Goal: Task Accomplishment & Management: Manage account settings

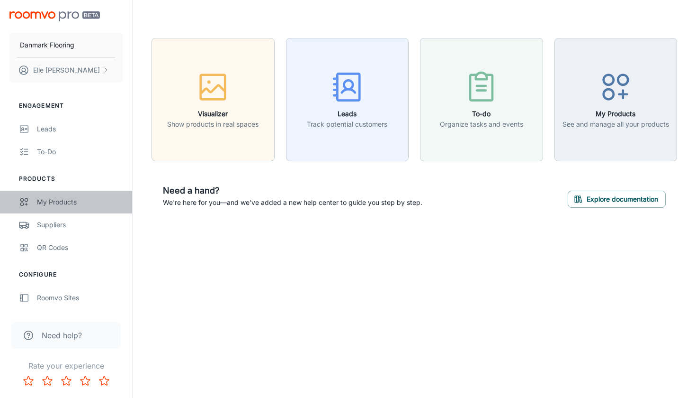
click at [54, 199] on div "My Products" at bounding box center [80, 202] width 86 height 10
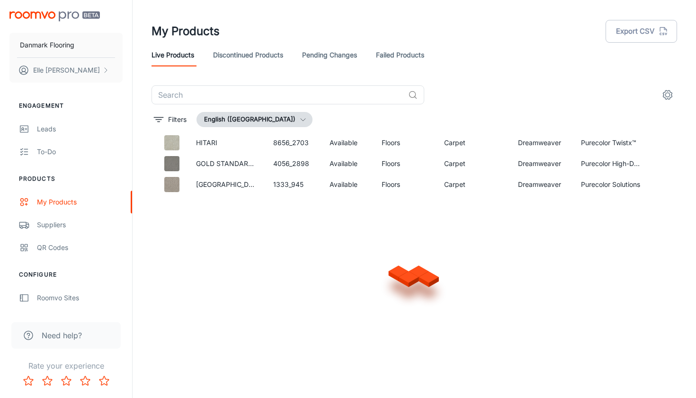
scroll to position [2635, 0]
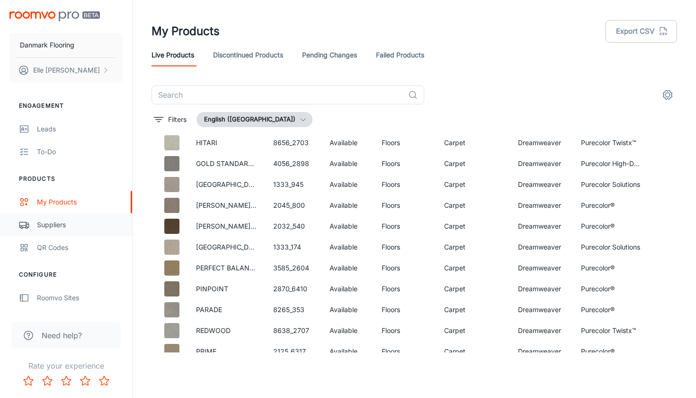
click at [66, 219] on div "Suppliers" at bounding box center [80, 224] width 86 height 10
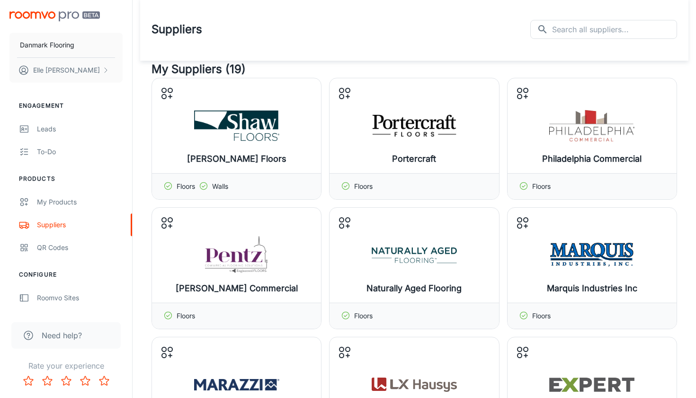
scroll to position [4, 0]
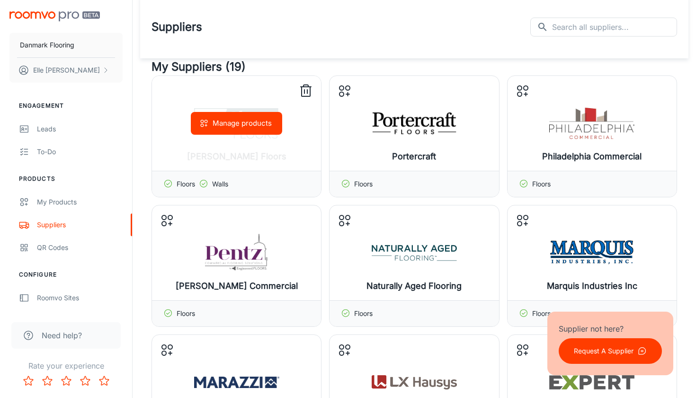
click at [236, 130] on button "Manage products" at bounding box center [236, 123] width 91 height 23
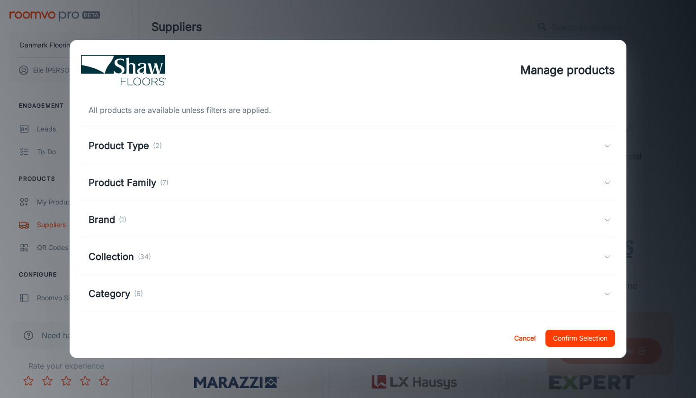
click at [229, 144] on div "Product Type (2)" at bounding box center [346, 145] width 515 height 14
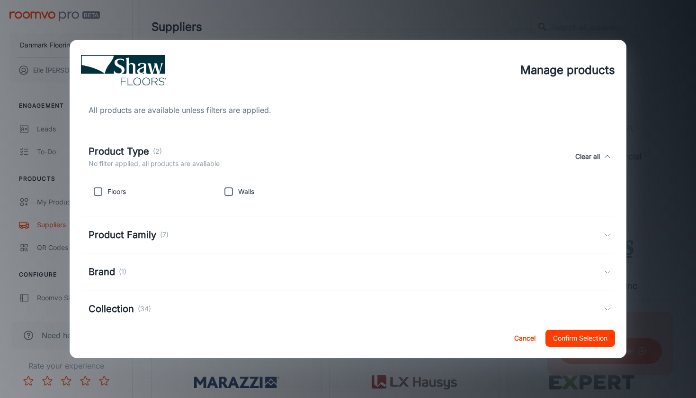
click at [236, 238] on div "Product Family (7)" at bounding box center [346, 234] width 515 height 14
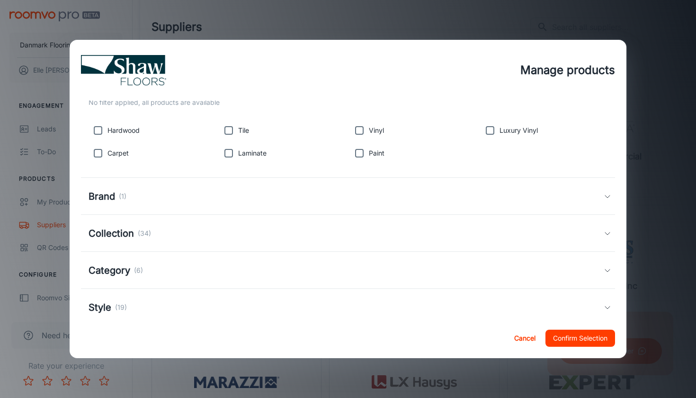
scroll to position [152, 0]
click at [96, 129] on input "checkbox" at bounding box center [98, 128] width 19 height 19
checkbox input "true"
click at [229, 152] on input "checkbox" at bounding box center [228, 151] width 19 height 19
checkbox input "true"
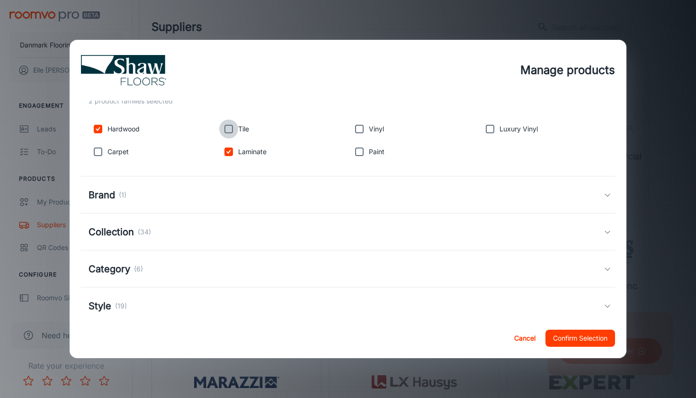
click at [229, 129] on input "checkbox" at bounding box center [228, 128] width 19 height 19
checkbox input "true"
click at [365, 153] on input "checkbox" at bounding box center [359, 151] width 19 height 19
checkbox input "true"
click at [365, 131] on input "checkbox" at bounding box center [359, 128] width 19 height 19
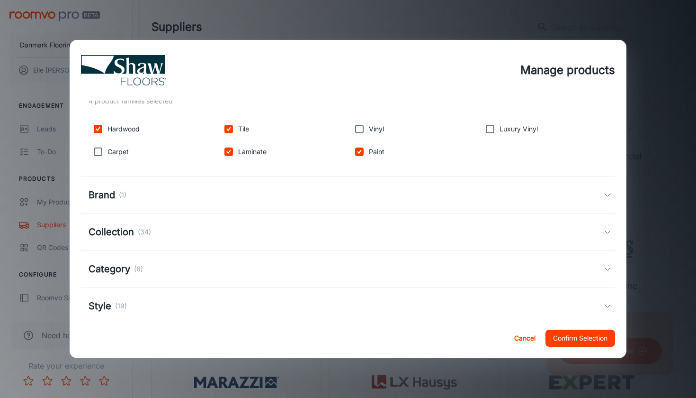
checkbox input "true"
click at [568, 337] on button "Confirm Selection" at bounding box center [581, 337] width 70 height 17
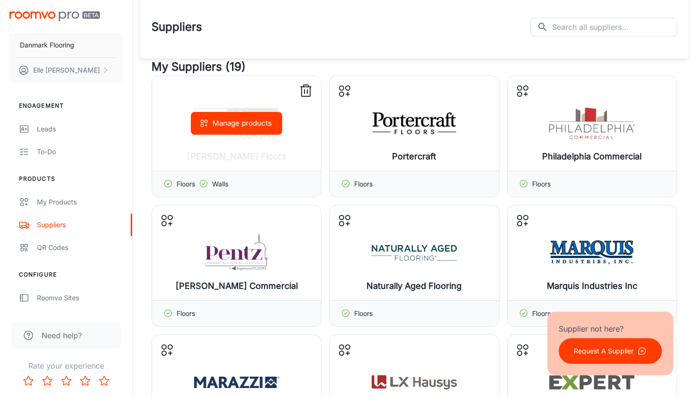
click at [277, 144] on div "Manage products" at bounding box center [236, 123] width 169 height 95
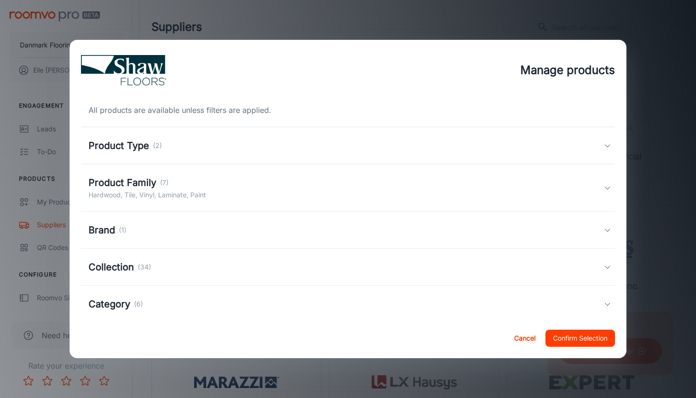
click at [234, 189] on div "Product Family (7) Hardwood, Tile, Vinyl, Laminate, Paint" at bounding box center [346, 187] width 515 height 25
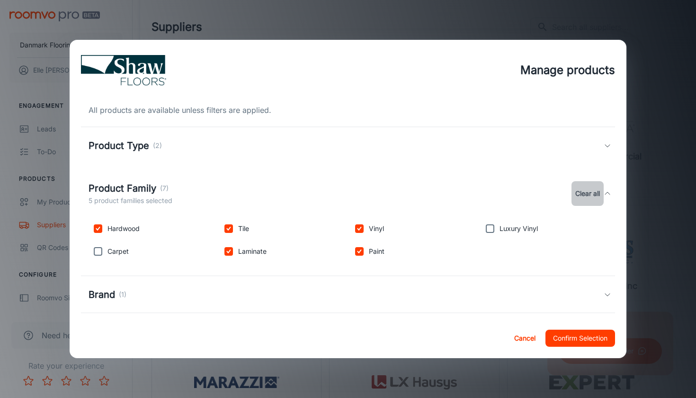
click at [586, 190] on button "Clear all" at bounding box center [588, 193] width 32 height 25
checkbox input "false"
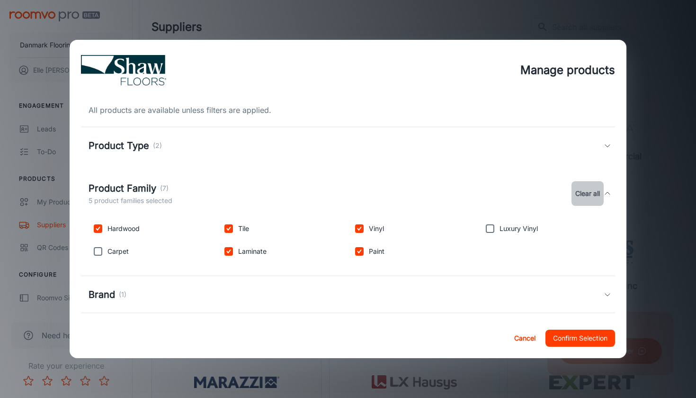
checkbox input "false"
click at [228, 251] on input "checkbox" at bounding box center [228, 251] width 19 height 19
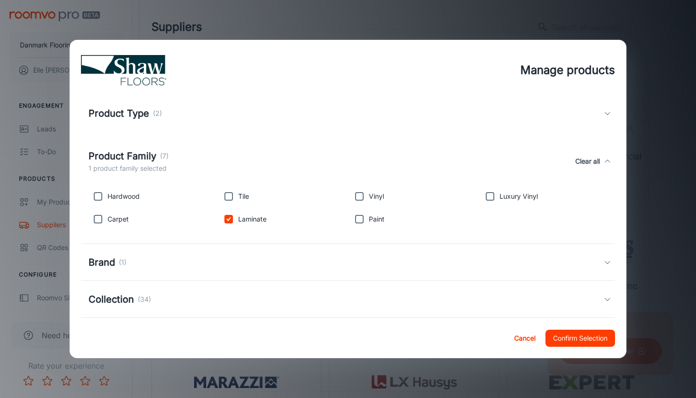
scroll to position [15, 0]
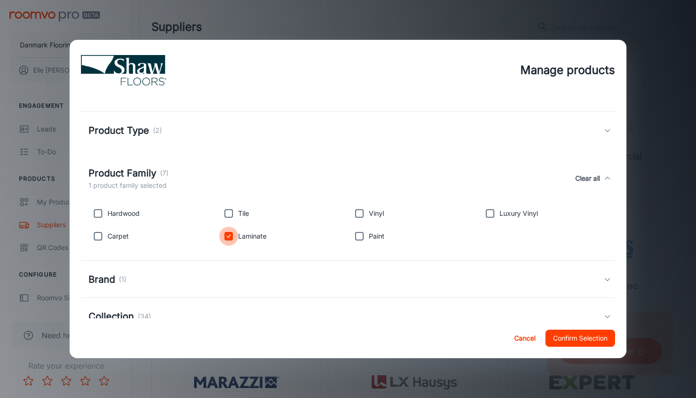
click at [230, 236] on input "checkbox" at bounding box center [228, 235] width 19 height 19
checkbox input "false"
click at [651, 83] on div "Manage products All products are available unless filters are applied. Product …" at bounding box center [348, 199] width 696 height 398
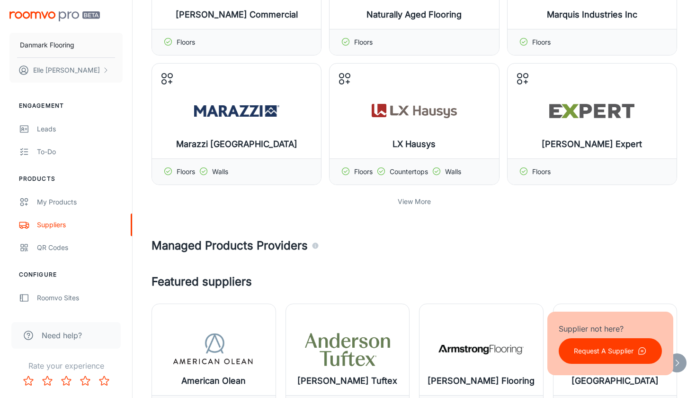
scroll to position [288, 0]
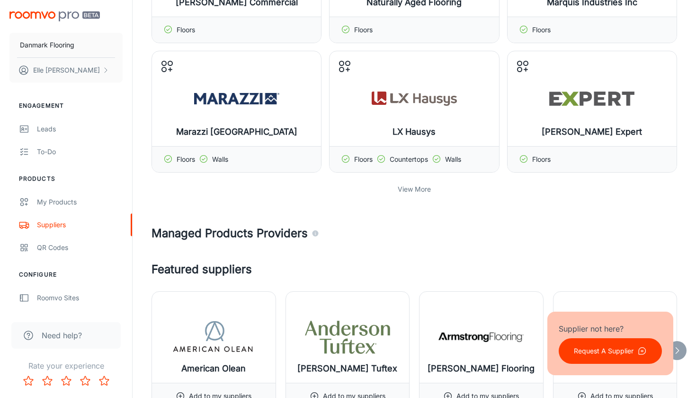
click at [416, 188] on p "View More" at bounding box center [414, 189] width 33 height 10
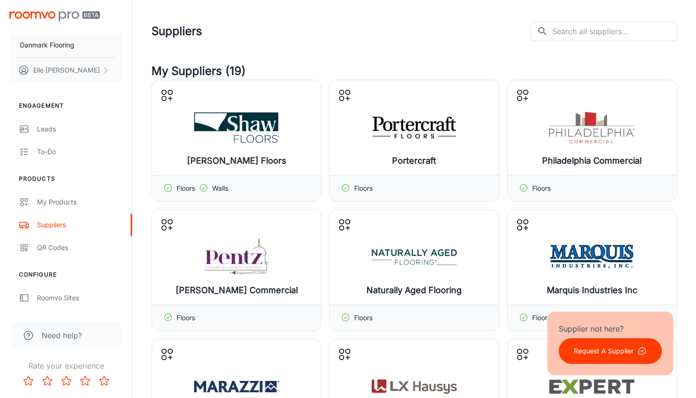
scroll to position [0, 0]
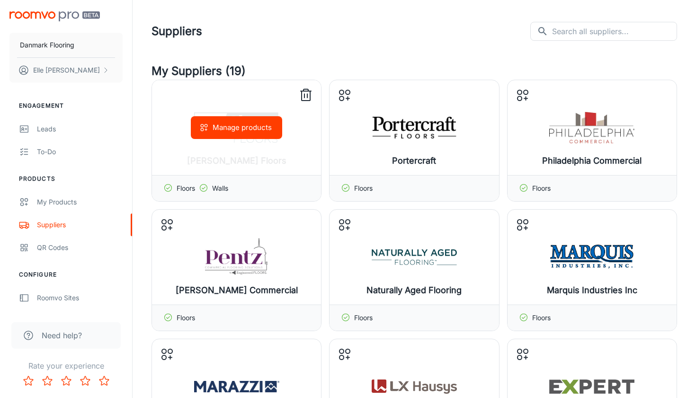
click at [205, 189] on icon at bounding box center [203, 187] width 9 height 9
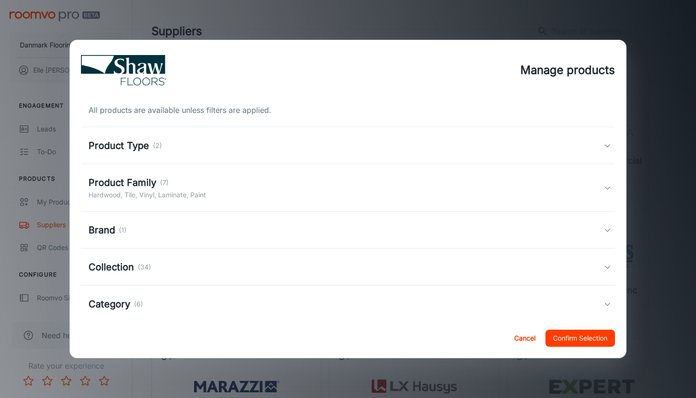
click at [521, 340] on button "Cancel" at bounding box center [525, 337] width 30 height 17
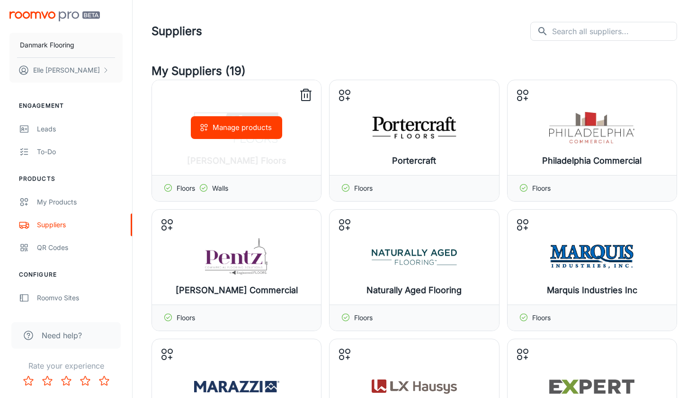
click at [307, 91] on line at bounding box center [306, 91] width 10 height 0
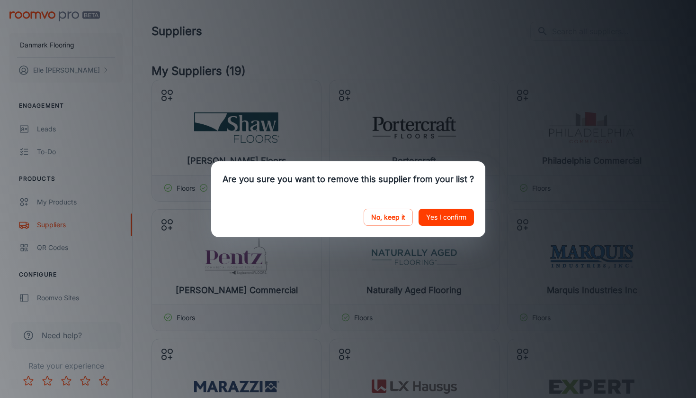
click at [464, 219] on button "Yes I confirm" at bounding box center [446, 216] width 55 height 17
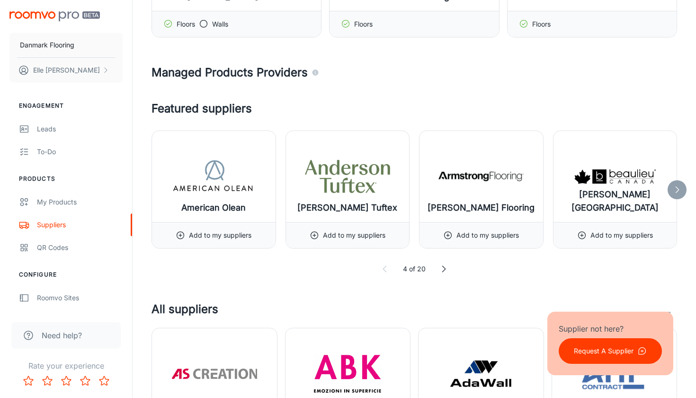
scroll to position [812, 0]
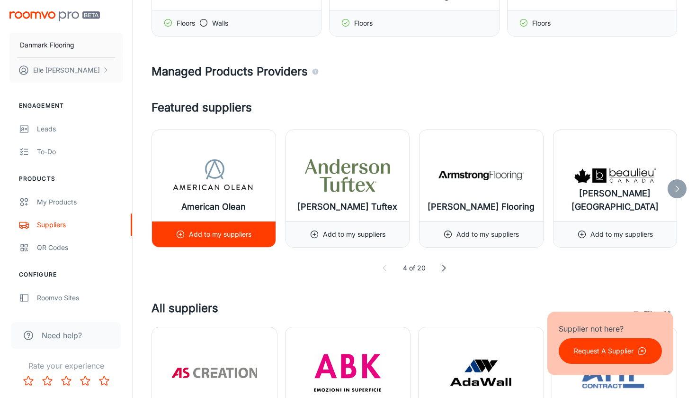
click at [177, 237] on icon at bounding box center [180, 233] width 9 height 9
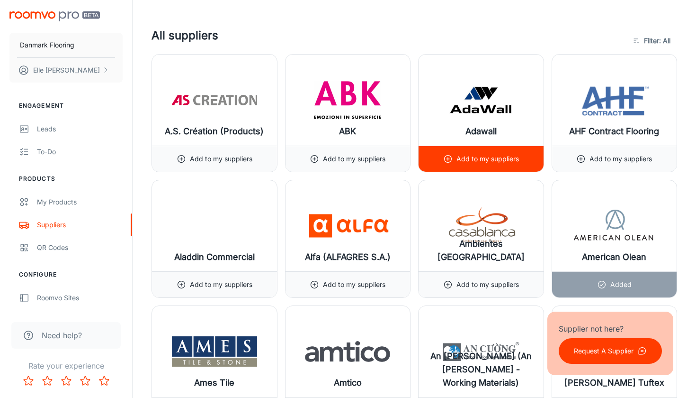
scroll to position [1112, 0]
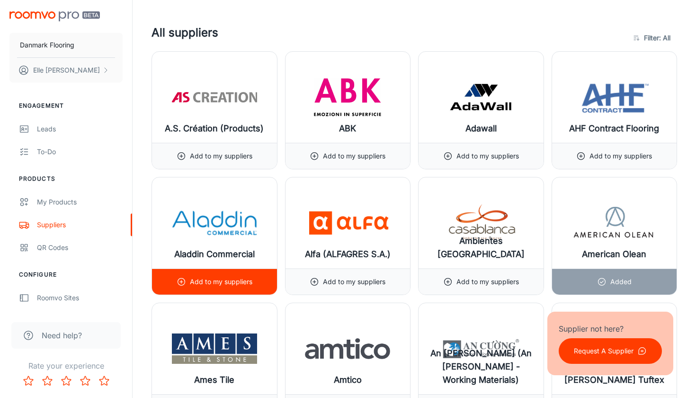
click at [181, 281] on line at bounding box center [181, 281] width 3 height 0
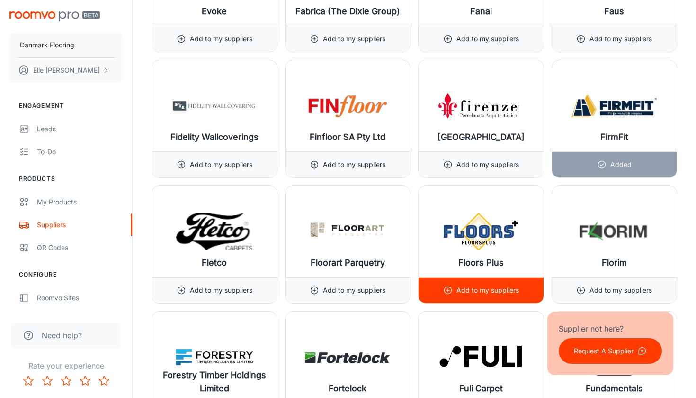
scroll to position [4999, 0]
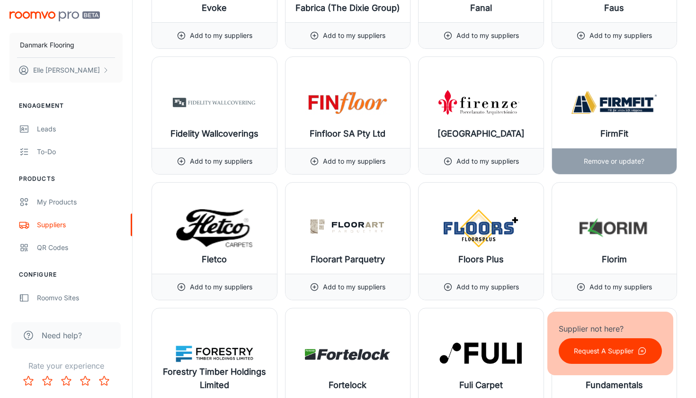
click at [605, 156] on p "Remove or update?" at bounding box center [614, 161] width 61 height 10
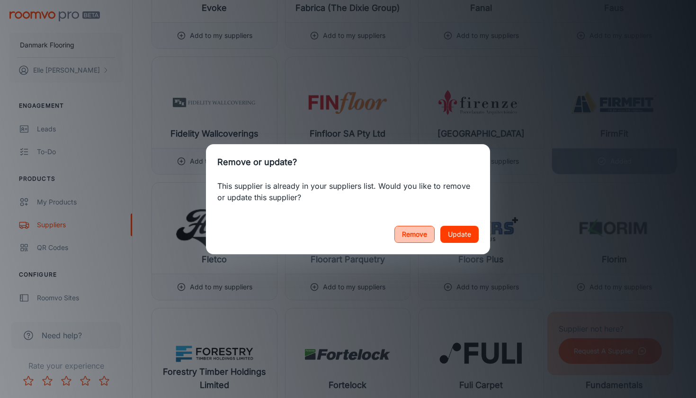
click at [416, 234] on button "Remove" at bounding box center [415, 234] width 40 height 17
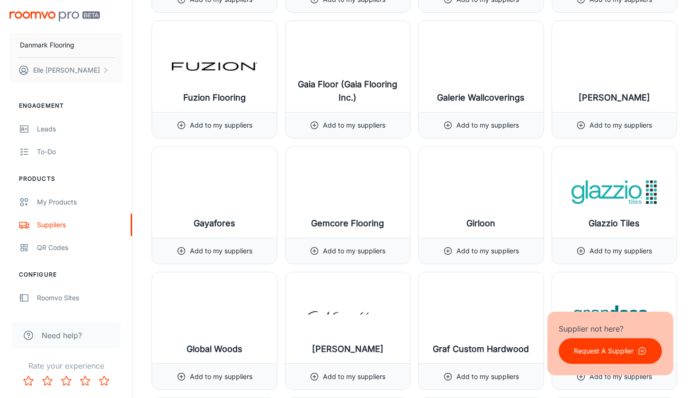
scroll to position [5413, 0]
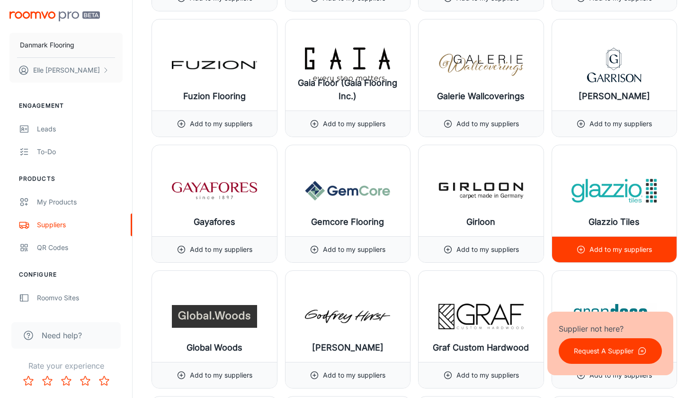
click at [582, 246] on icon at bounding box center [581, 248] width 9 height 9
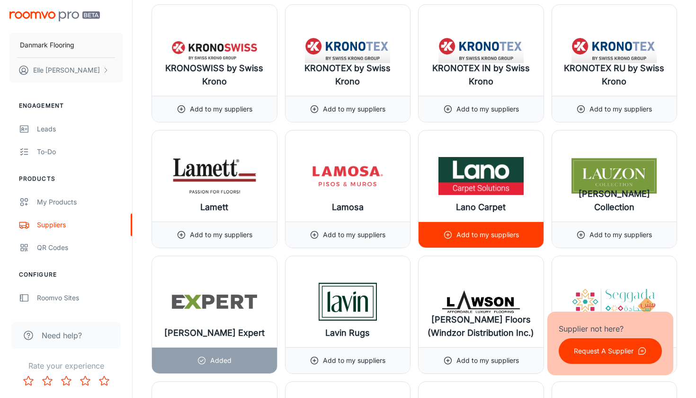
scroll to position [7061, 0]
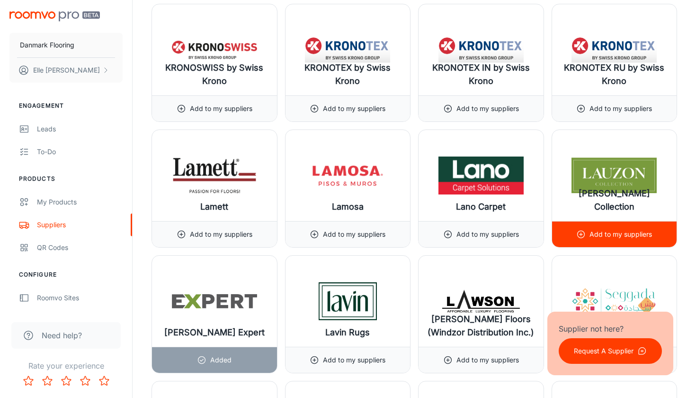
click at [580, 235] on icon at bounding box center [581, 233] width 9 height 9
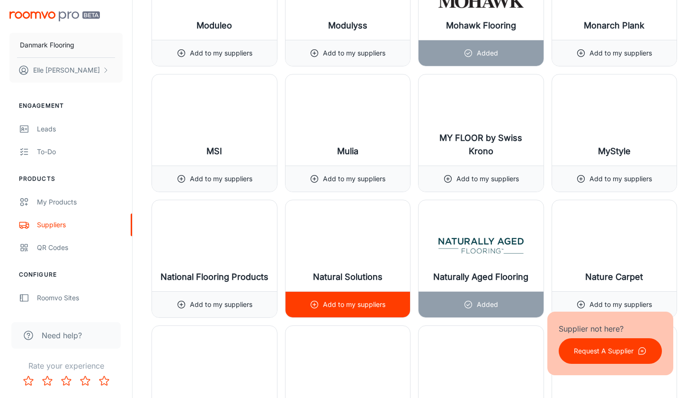
scroll to position [8376, 0]
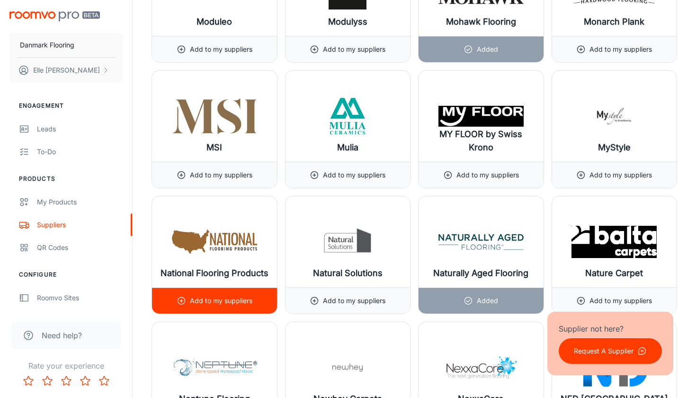
click at [181, 301] on icon at bounding box center [181, 300] width 9 height 9
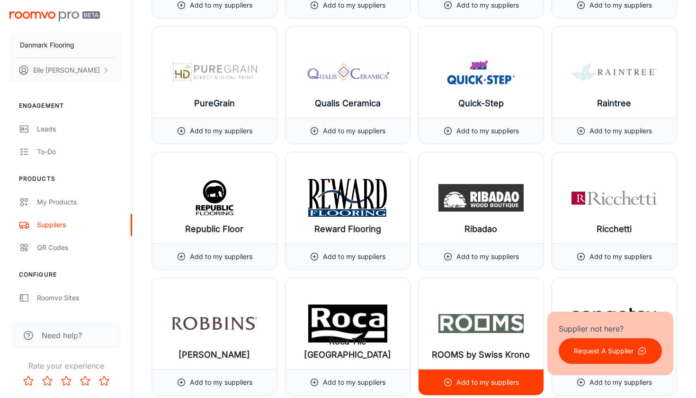
scroll to position [9799, 0]
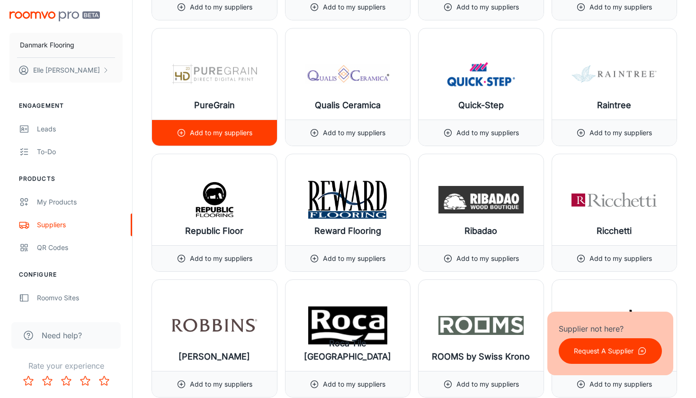
click at [207, 88] on img at bounding box center [214, 74] width 85 height 38
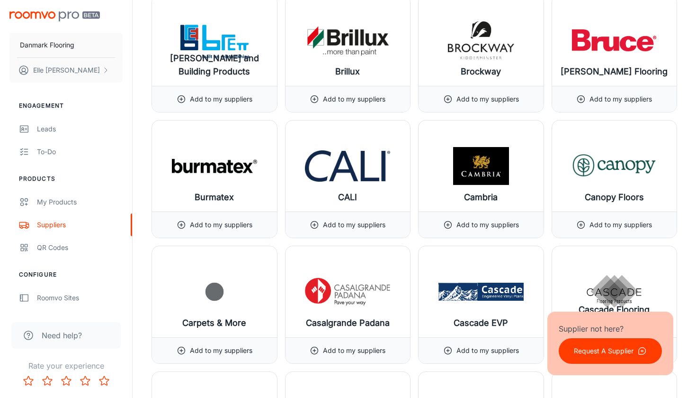
scroll to position [2664, 0]
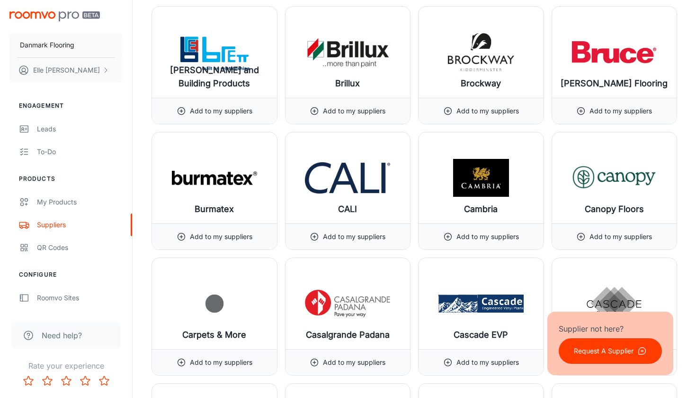
click at [589, 347] on p "Request A Supplier" at bounding box center [604, 350] width 60 height 10
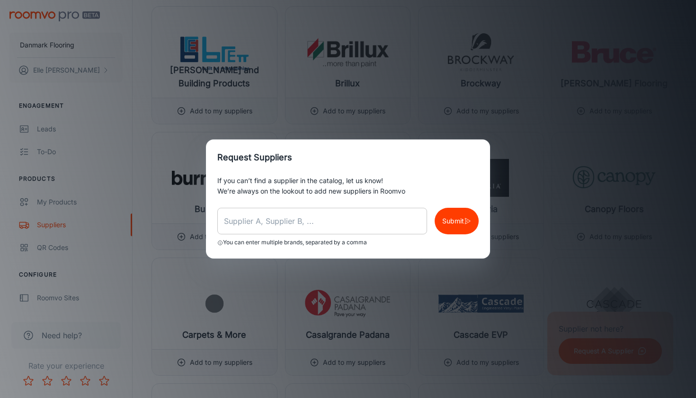
click at [373, 222] on input "text" at bounding box center [322, 221] width 210 height 27
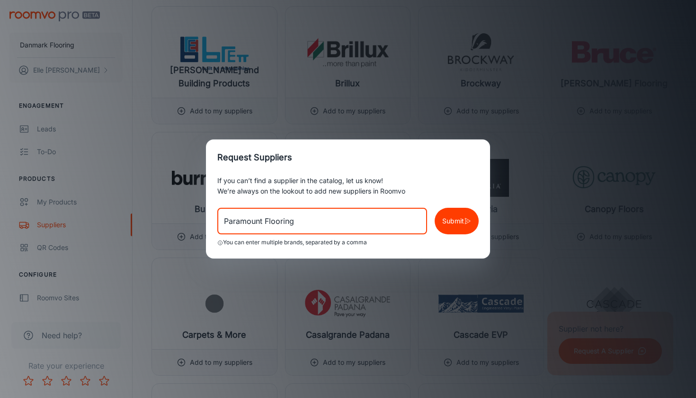
type input "Paramount Flooring"
click at [445, 226] on p "Submit" at bounding box center [454, 221] width 22 height 10
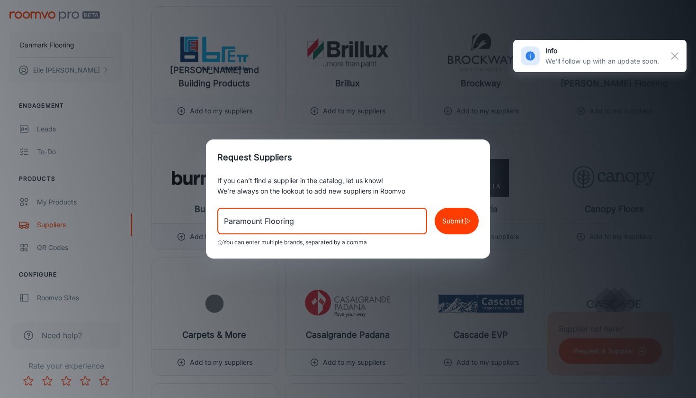
drag, startPoint x: 309, startPoint y: 226, endPoint x: 137, endPoint y: 208, distance: 172.8
click at [137, 208] on div "Request Suppliers If you can’t find a supplier in the catalog, let us know! We’…" at bounding box center [348, 199] width 696 height 398
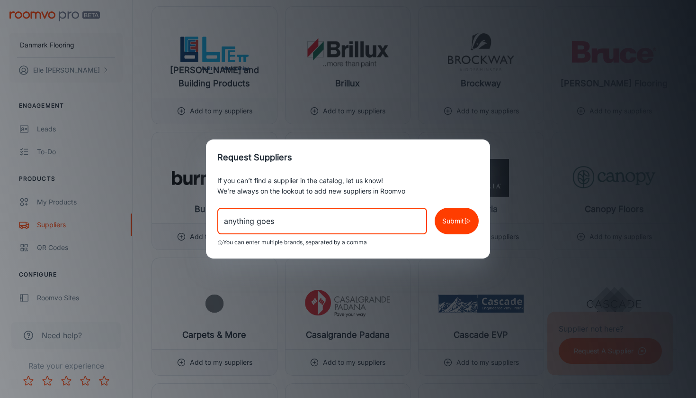
click at [448, 222] on p "Submit" at bounding box center [454, 221] width 22 height 10
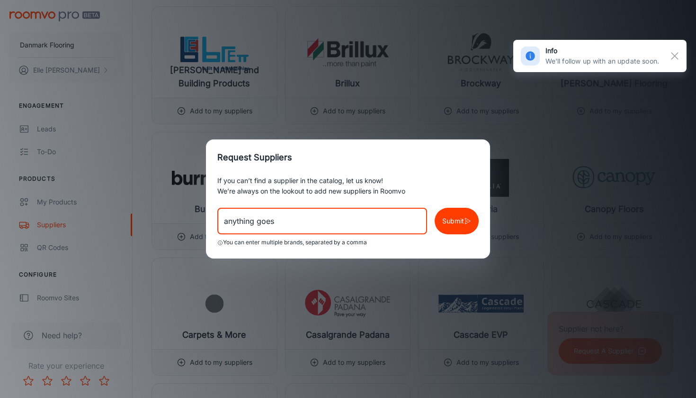
click at [309, 222] on input "anything goes" at bounding box center [322, 221] width 210 height 27
drag, startPoint x: 309, startPoint y: 222, endPoint x: 155, endPoint y: 219, distance: 154.0
click at [155, 219] on div "Request Suppliers If you can’t find a supplier in the catalog, let us know! We’…" at bounding box center [348, 199] width 696 height 398
click at [460, 224] on p "Submit" at bounding box center [454, 221] width 22 height 10
drag, startPoint x: 310, startPoint y: 211, endPoint x: 109, endPoint y: 216, distance: 201.4
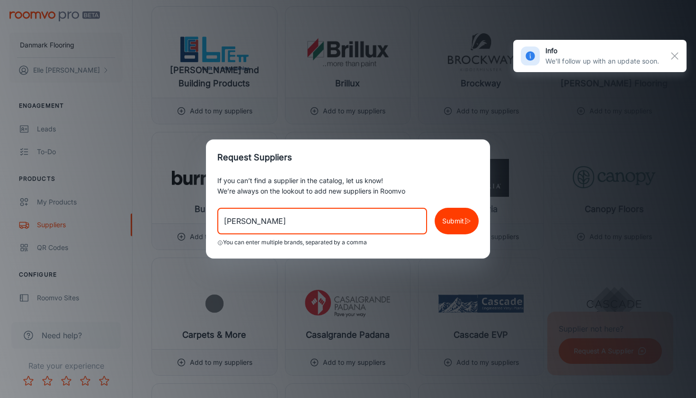
click at [107, 216] on div "Request Suppliers If you can’t find a supplier in the catalog, let us know! We’…" at bounding box center [348, 199] width 696 height 398
drag, startPoint x: 258, startPoint y: 225, endPoint x: 100, endPoint y: 224, distance: 157.8
click at [100, 224] on div "Request Suppliers If you can’t find a supplier in the catalog, let us know! We’…" at bounding box center [348, 199] width 696 height 398
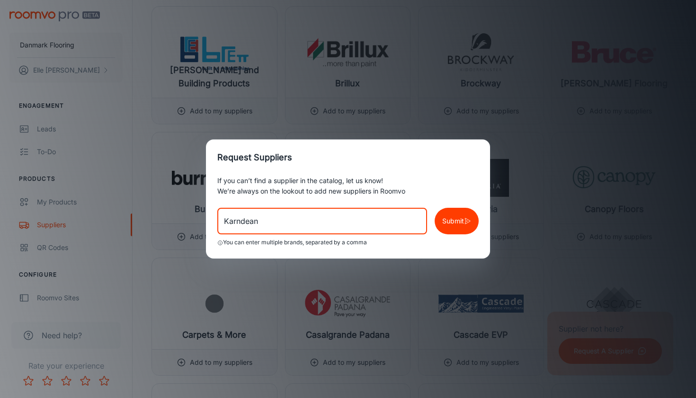
type input "Karndean"
click at [452, 221] on p "Submit" at bounding box center [454, 221] width 22 height 10
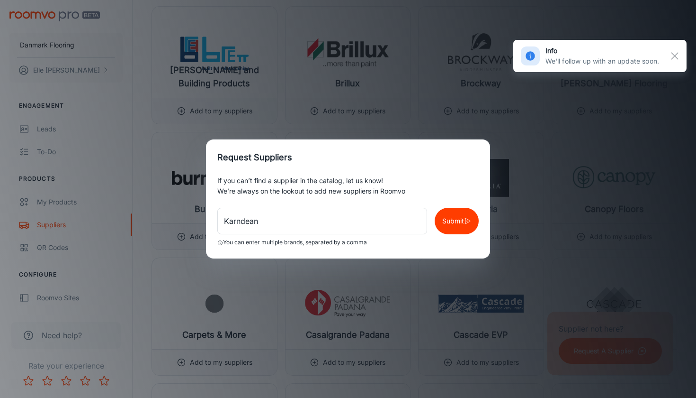
click at [559, 120] on div "Request Suppliers If you can’t find a supplier in the catalog, let us know! We’…" at bounding box center [348, 199] width 696 height 398
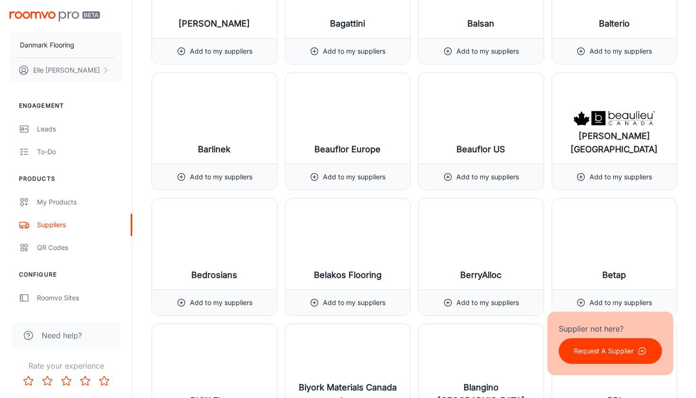
scroll to position [1232, 0]
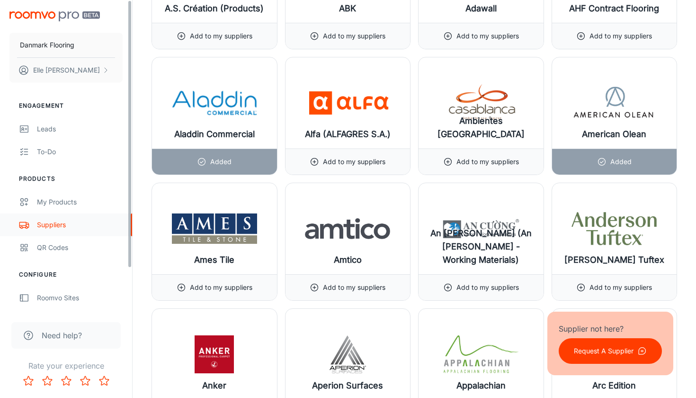
click at [51, 227] on div "Suppliers" at bounding box center [80, 224] width 86 height 10
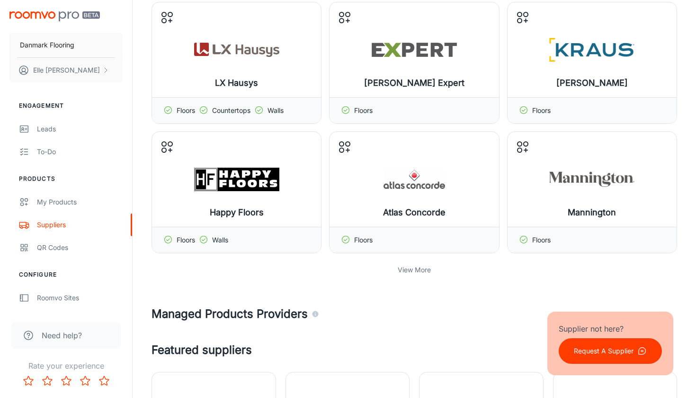
scroll to position [596, 0]
click at [426, 270] on p "View More" at bounding box center [414, 269] width 33 height 10
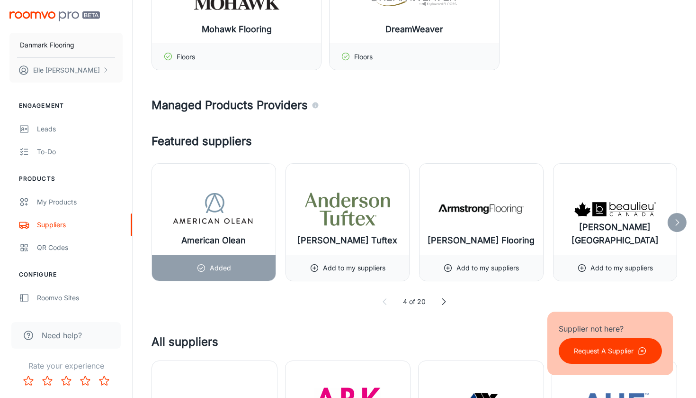
scroll to position [1045, 0]
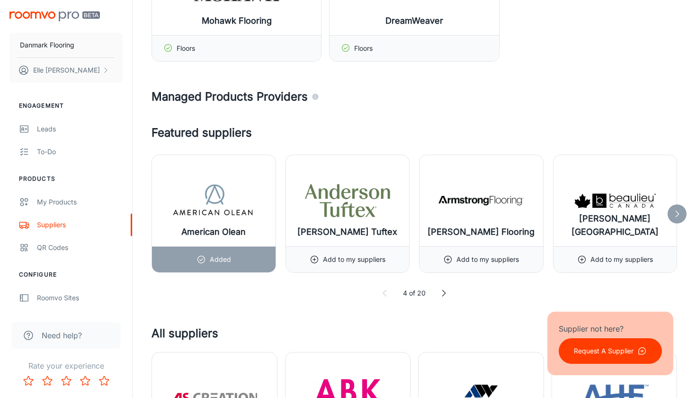
click at [680, 213] on icon at bounding box center [677, 213] width 9 height 9
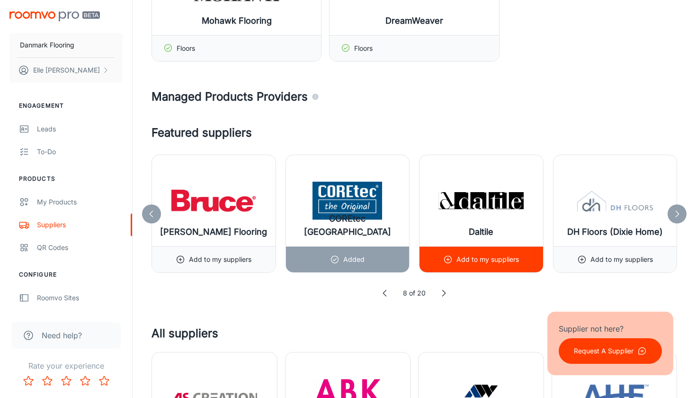
click at [448, 259] on line at bounding box center [448, 259] width 3 height 0
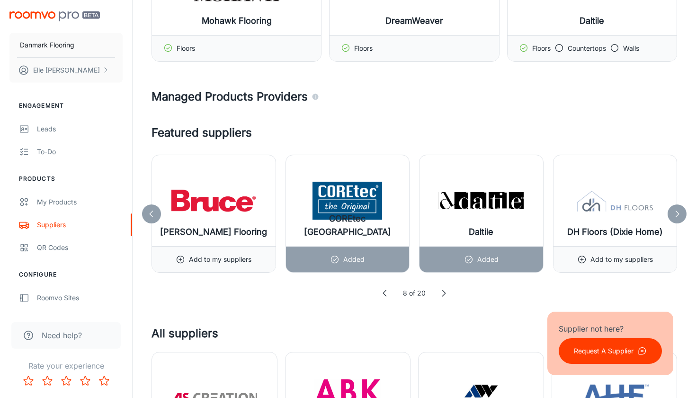
click at [678, 213] on icon at bounding box center [677, 213] width 9 height 9
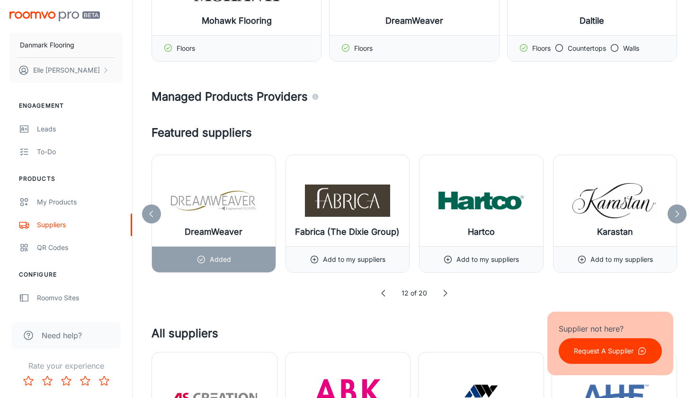
click at [678, 213] on icon at bounding box center [677, 213] width 9 height 9
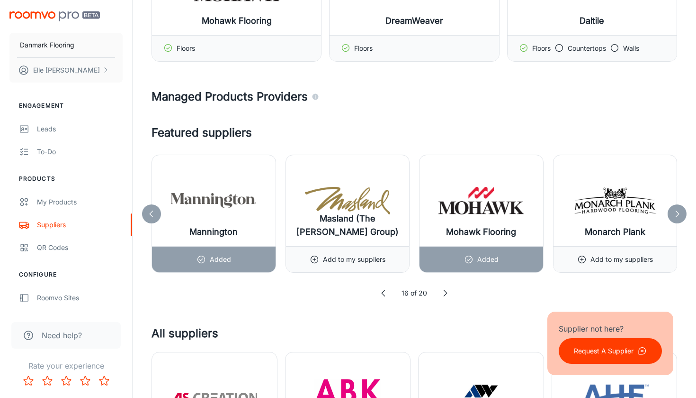
click at [152, 212] on icon at bounding box center [151, 213] width 9 height 9
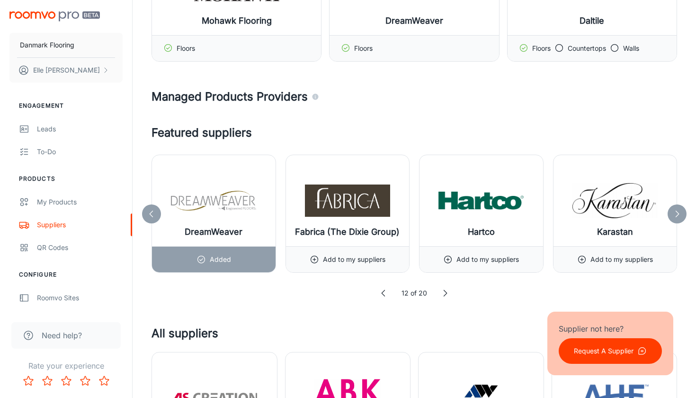
click at [680, 213] on icon at bounding box center [677, 213] width 9 height 9
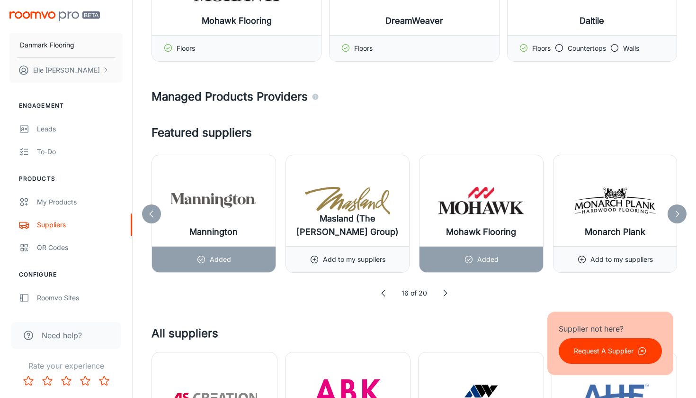
click at [679, 214] on polyline at bounding box center [678, 213] width 3 height 6
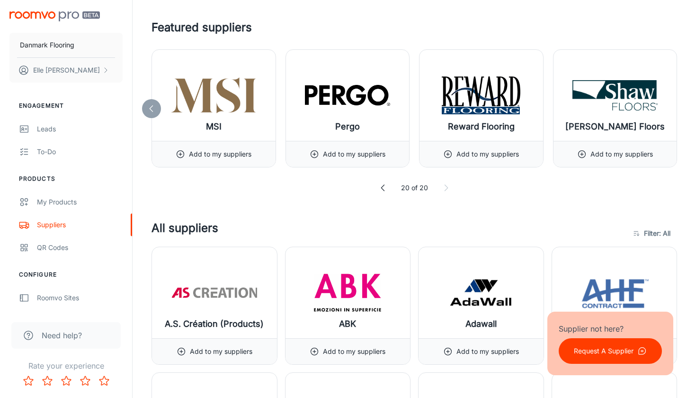
scroll to position [1153, 0]
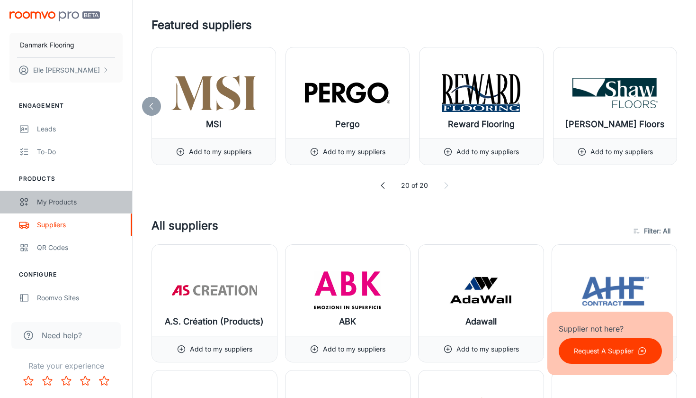
click at [73, 204] on div "My Products" at bounding box center [80, 202] width 86 height 10
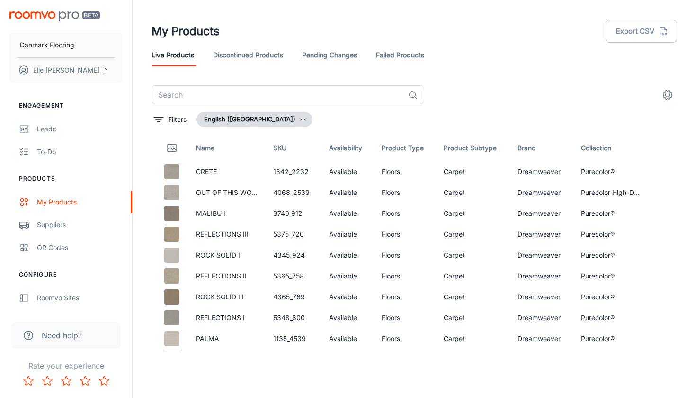
click at [259, 54] on link "Discontinued Products" at bounding box center [248, 55] width 70 height 23
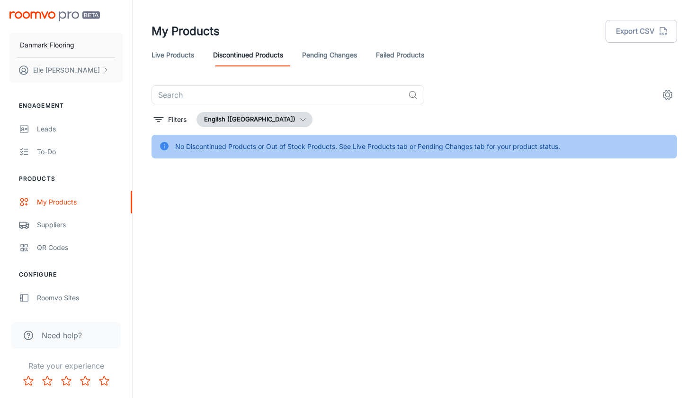
click at [183, 56] on link "Live Products" at bounding box center [173, 55] width 43 height 23
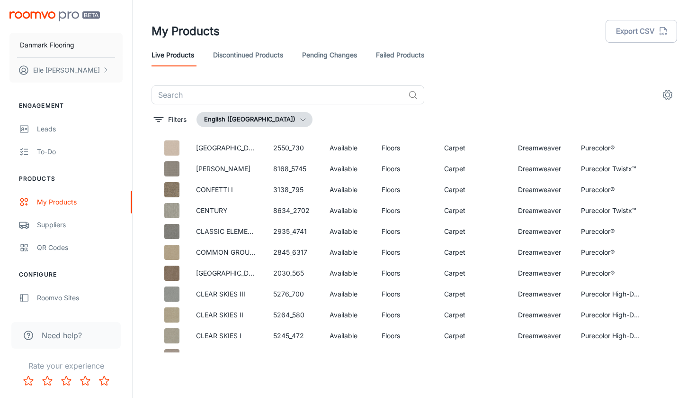
scroll to position [4030, 0]
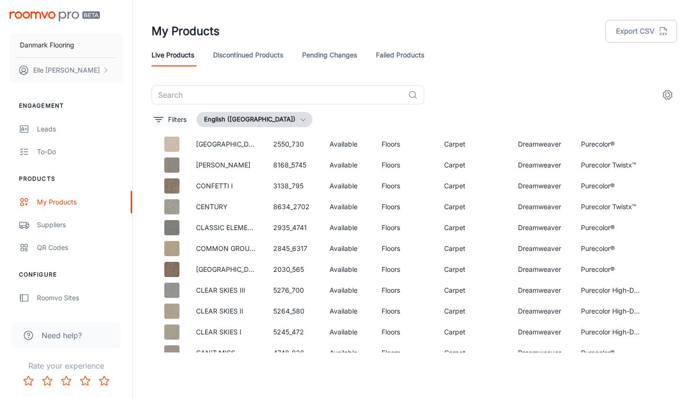
click at [173, 121] on p "Filters" at bounding box center [177, 119] width 18 height 10
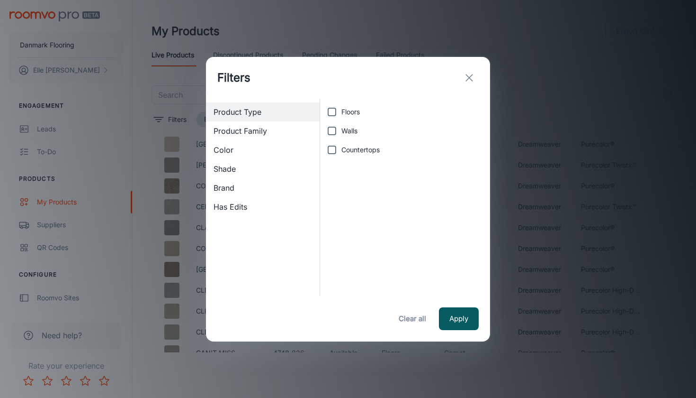
click at [475, 78] on icon "exit" at bounding box center [469, 77] width 11 height 11
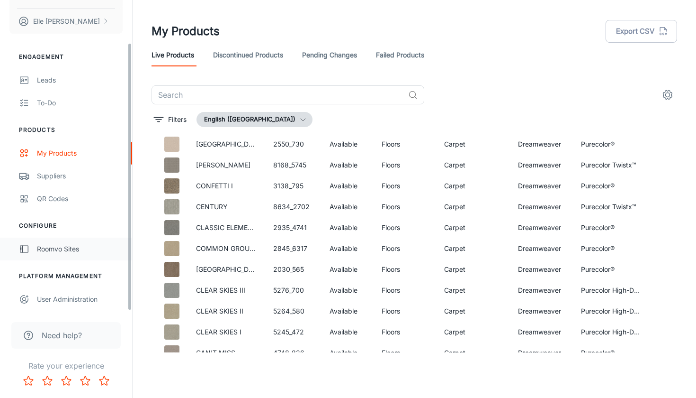
scroll to position [49, 0]
click at [70, 244] on div "Roomvo Sites" at bounding box center [80, 249] width 86 height 10
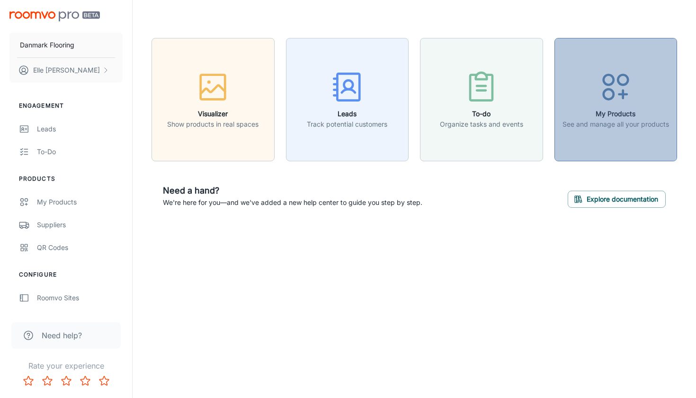
click at [618, 128] on p "See and manage all your products" at bounding box center [616, 124] width 107 height 10
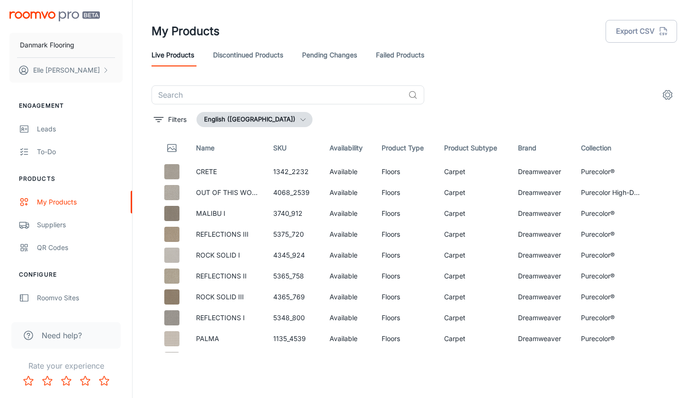
click at [425, 57] on link "Failed Products" at bounding box center [400, 55] width 48 height 23
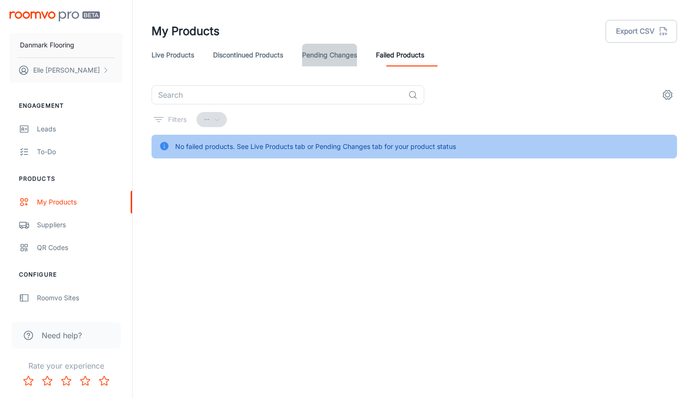
click at [331, 51] on link "Pending Changes" at bounding box center [329, 55] width 55 height 23
click at [266, 54] on link "Discontinued Products" at bounding box center [248, 55] width 70 height 23
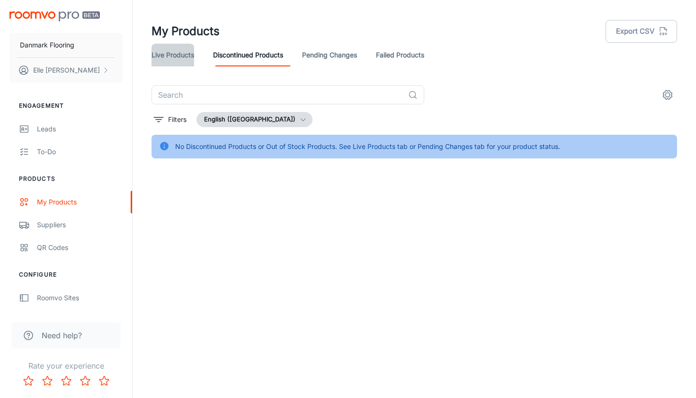
click at [170, 52] on link "Live Products" at bounding box center [173, 55] width 43 height 23
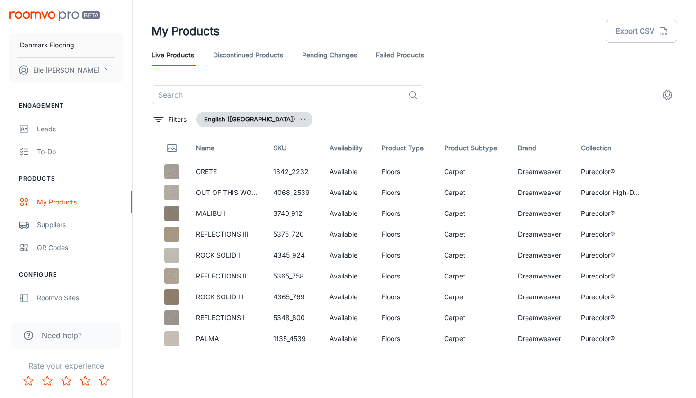
click at [674, 93] on button "settings" at bounding box center [668, 94] width 19 height 19
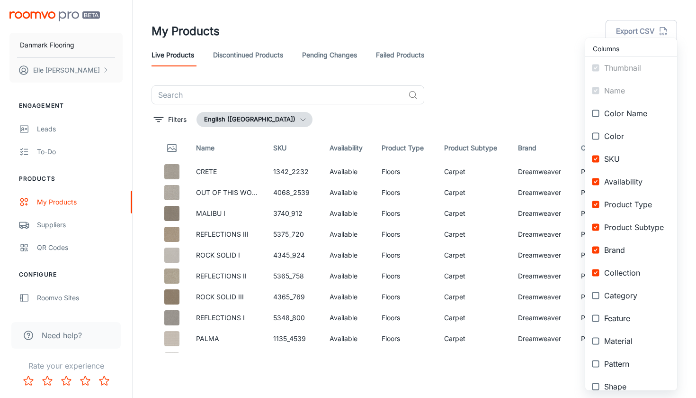
click at [629, 183] on span "Availability" at bounding box center [637, 181] width 65 height 11
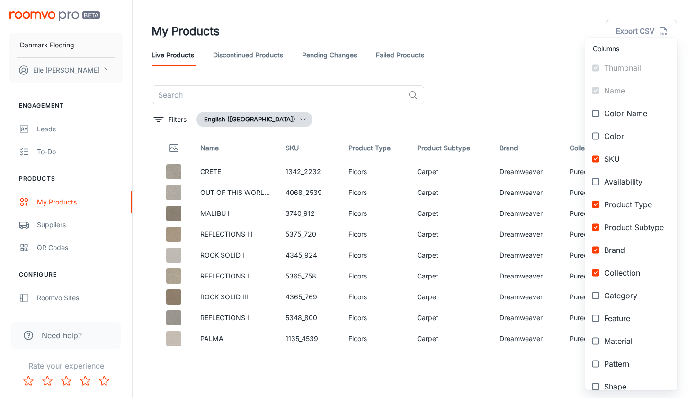
checkbox input "false"
click at [627, 156] on span "SKU" at bounding box center [637, 158] width 65 height 11
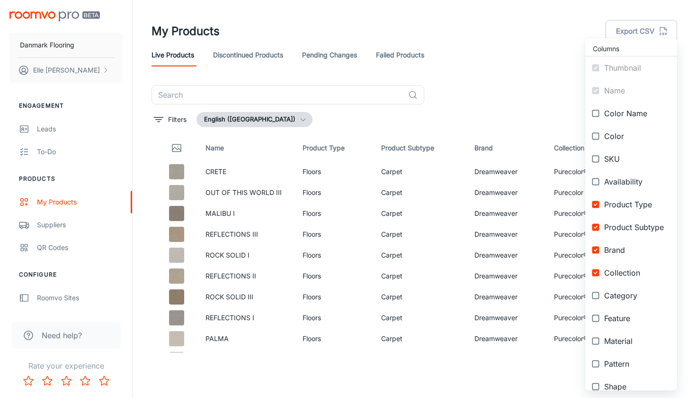
checkbox input "false"
click at [627, 232] on span "Product Subtype" at bounding box center [637, 226] width 65 height 11
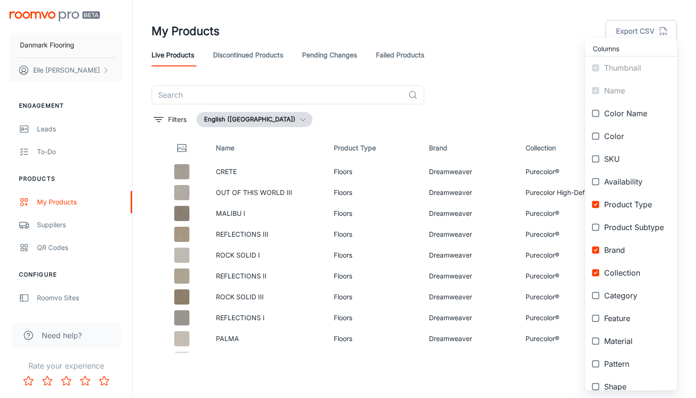
checkbox input "false"
click at [625, 246] on span "Brand" at bounding box center [637, 249] width 65 height 11
checkbox input "false"
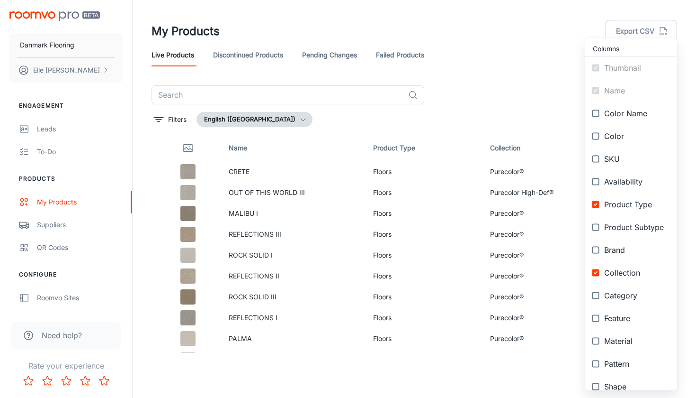
click at [621, 274] on span "Collection" at bounding box center [637, 272] width 65 height 11
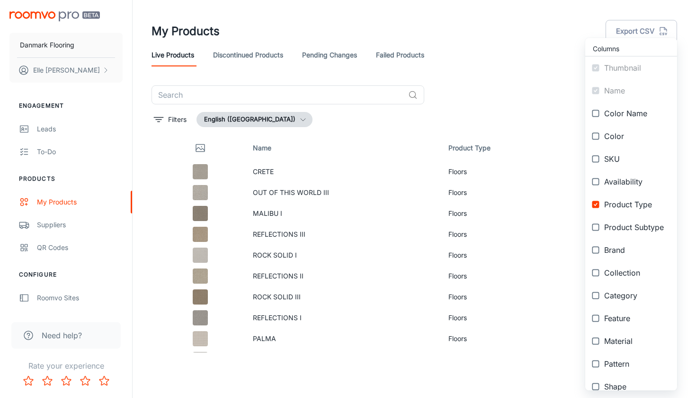
checkbox input "false"
click at [566, 77] on div at bounding box center [348, 199] width 696 height 398
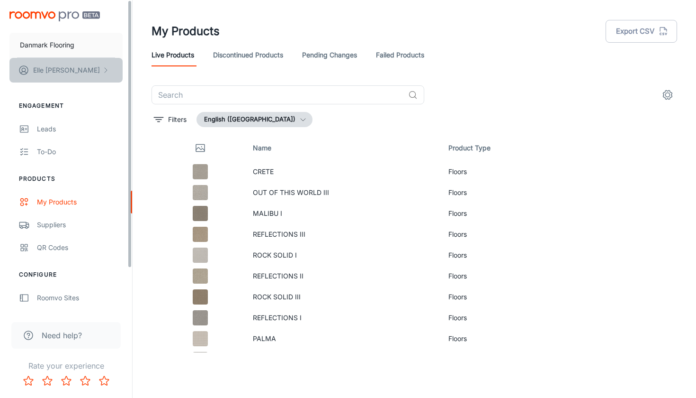
click at [54, 68] on p "[PERSON_NAME]" at bounding box center [66, 70] width 67 height 10
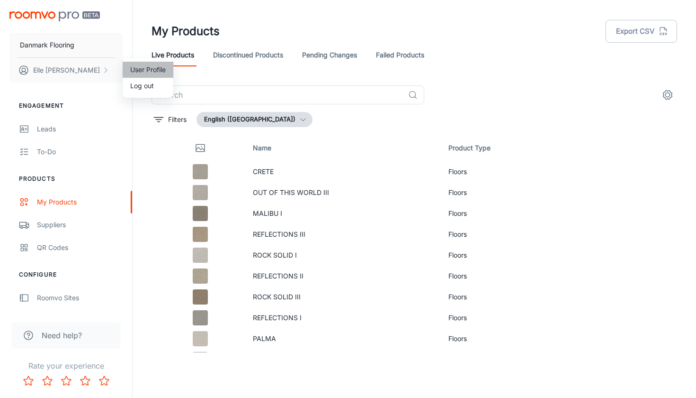
click at [155, 72] on li "User Profile" at bounding box center [148, 70] width 51 height 16
